Goal: Information Seeking & Learning: Learn about a topic

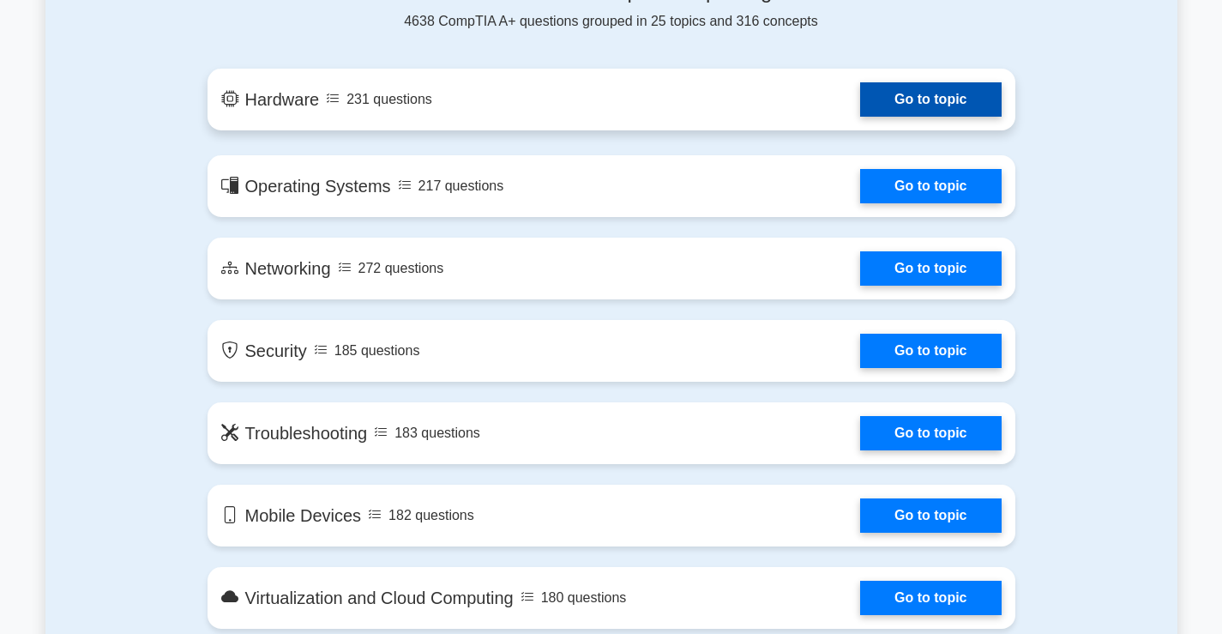
click at [927, 92] on link "Go to topic" at bounding box center [930, 99] width 141 height 34
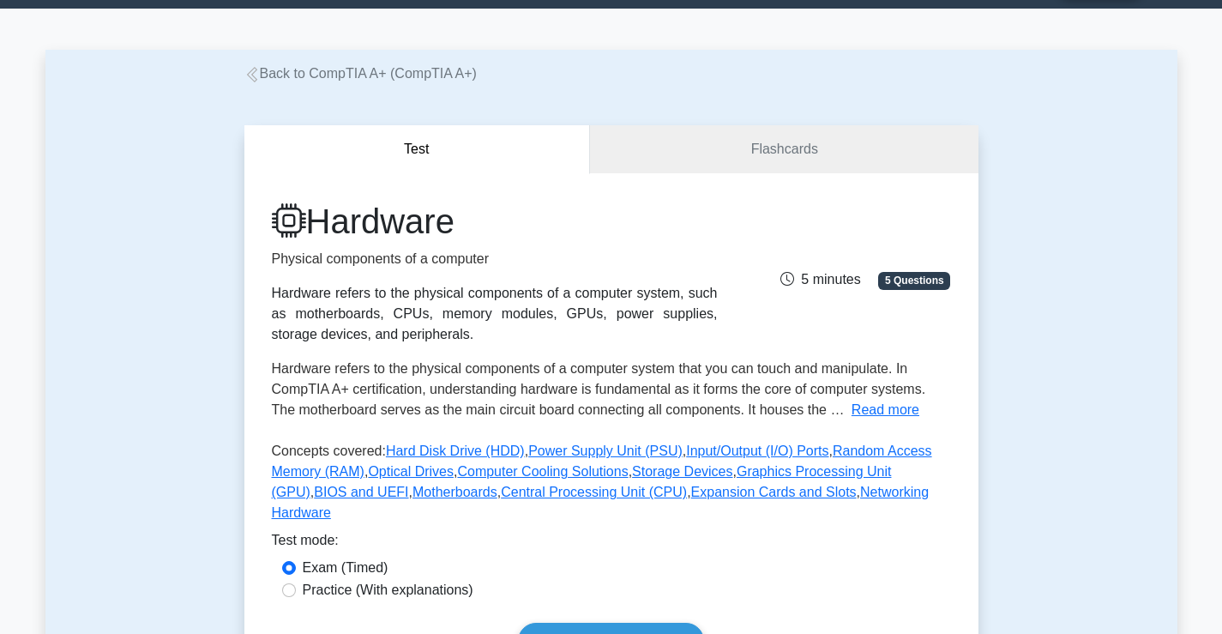
scroll to position [515, 0]
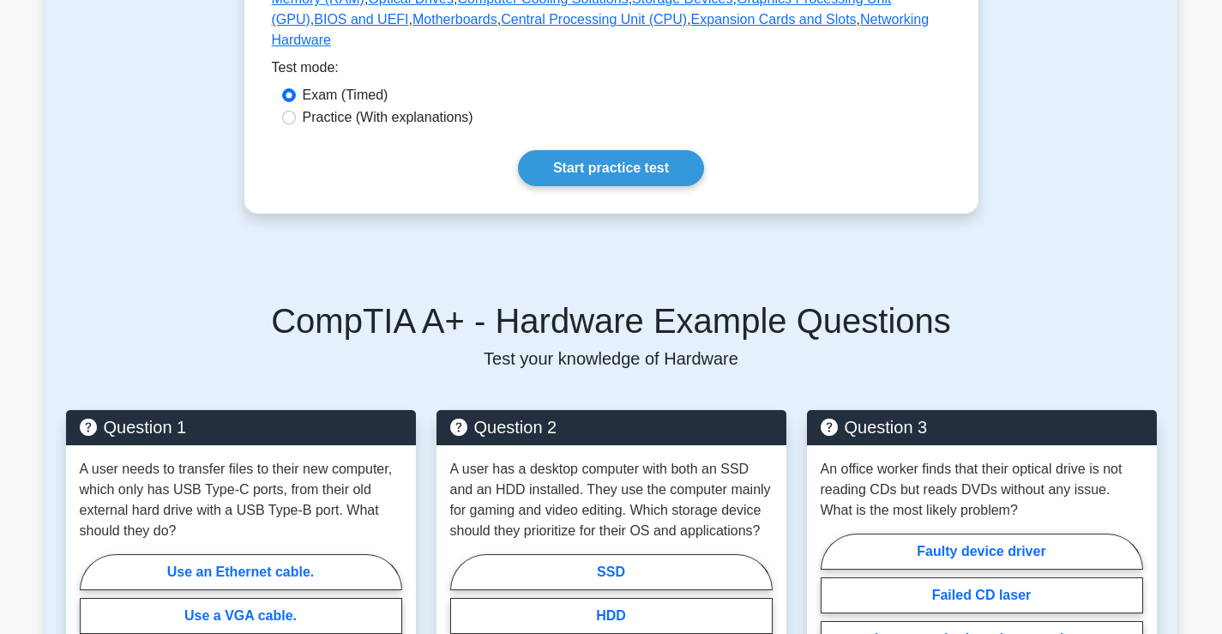
click at [291, 107] on div "Practice (With explanations)" at bounding box center [611, 117] width 659 height 21
click at [293, 111] on input "Practice (With explanations)" at bounding box center [289, 118] width 14 height 14
radio input "true"
click at [654, 150] on link "Start practice test" at bounding box center [611, 168] width 186 height 36
